Goal: Task Accomplishment & Management: Manage account settings

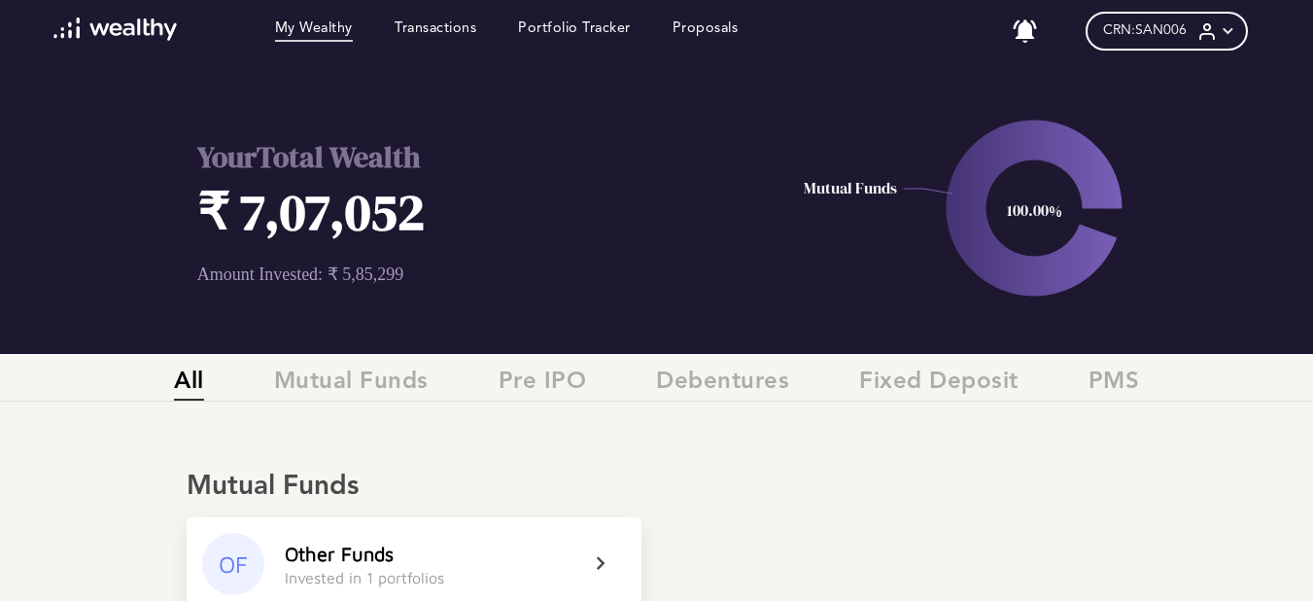
click at [443, 552] on div "Other Funds Invested in 1 portfolios" at bounding box center [431, 564] width 293 height 44
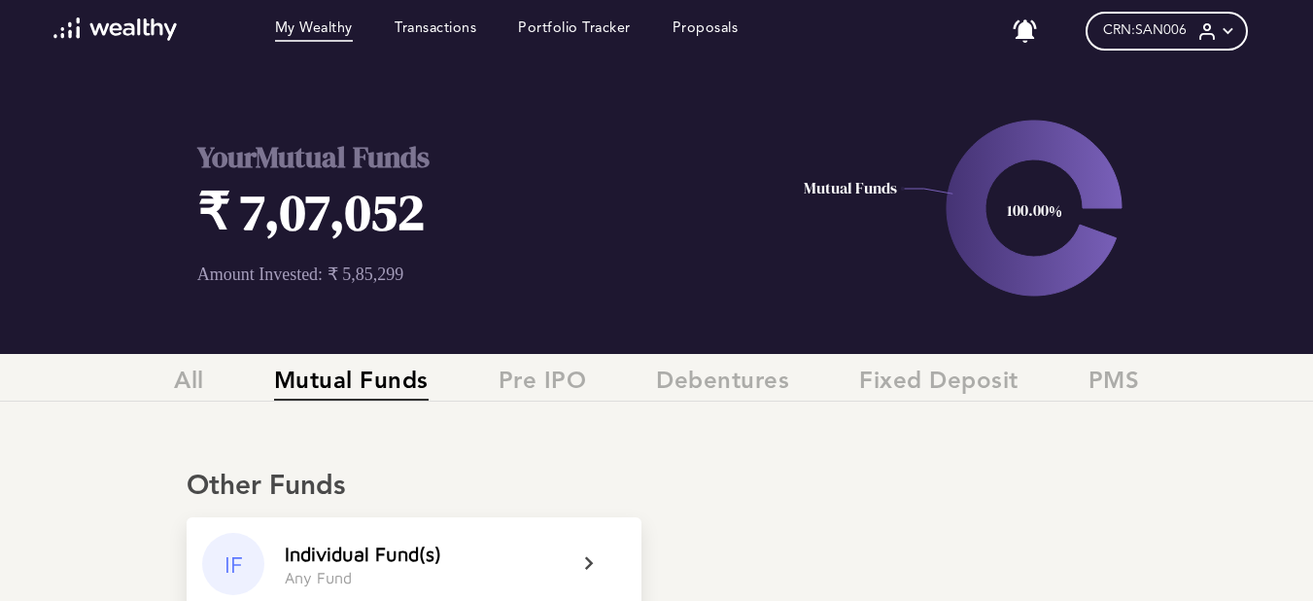
click at [300, 23] on link "My Wealthy" at bounding box center [314, 30] width 78 height 21
click at [451, 26] on link "Transactions" at bounding box center [436, 30] width 82 height 21
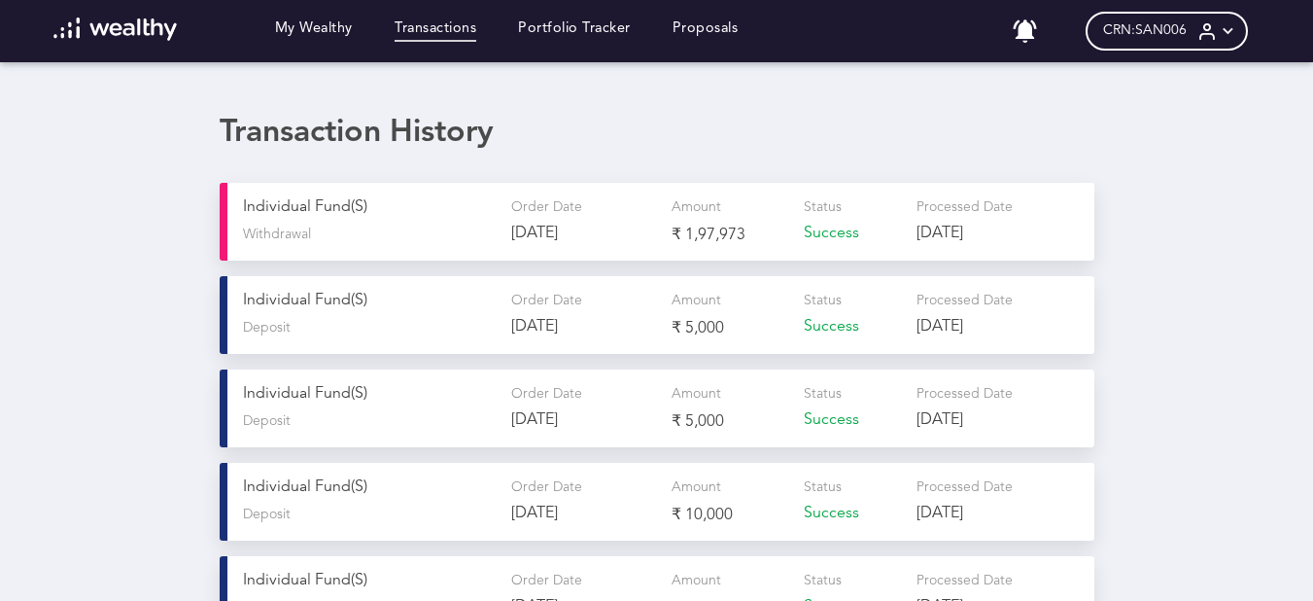
click at [754, 216] on div "Amount ₹ 1,97,973" at bounding box center [730, 221] width 117 height 47
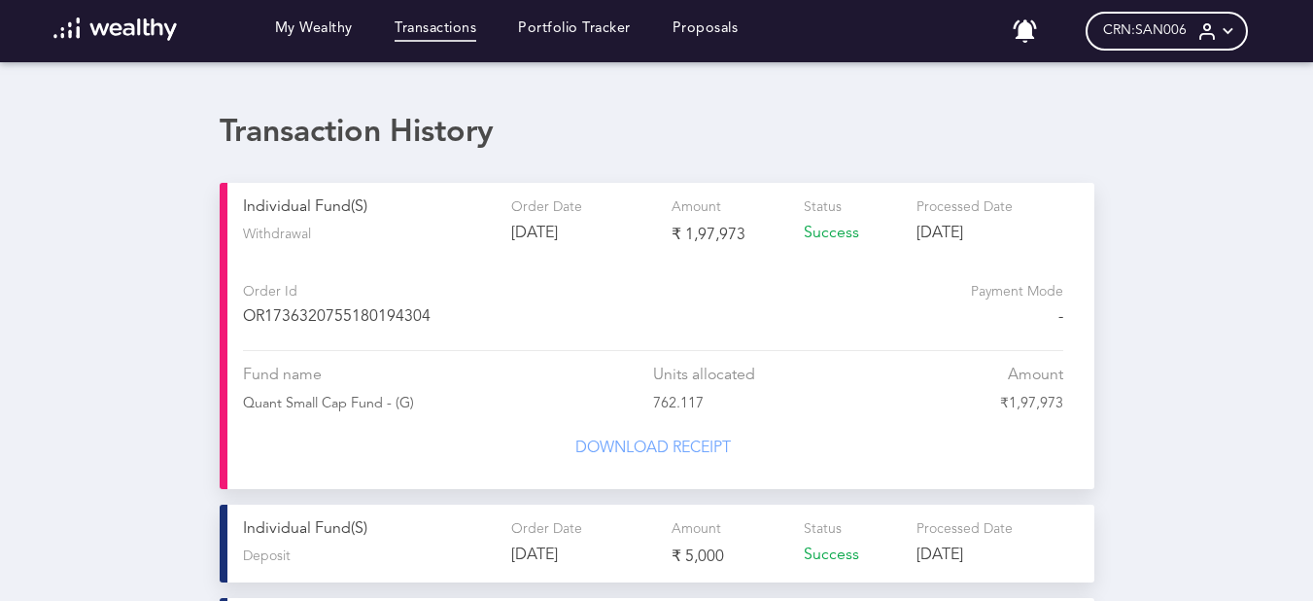
click at [699, 444] on div "DOWNLOAD RECEIPT" at bounding box center [653, 448] width 156 height 18
click at [698, 437] on div "Fund name Units allocated Amount Q u a n t S m a l l C a p F u n d - ( G ) 762.…" at bounding box center [653, 394] width 820 height 87
